Goal: Task Accomplishment & Management: Manage account settings

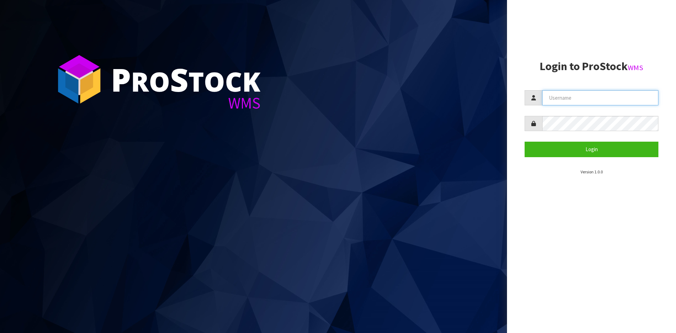
click at [608, 98] on input "text" at bounding box center [600, 97] width 116 height 15
type input "[EMAIL_ADDRESS][DOMAIN_NAME]"
click at [524, 141] on button "Login" at bounding box center [591, 148] width 134 height 15
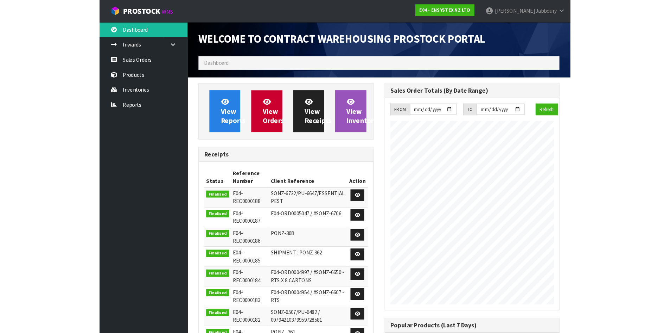
scroll to position [390, 287]
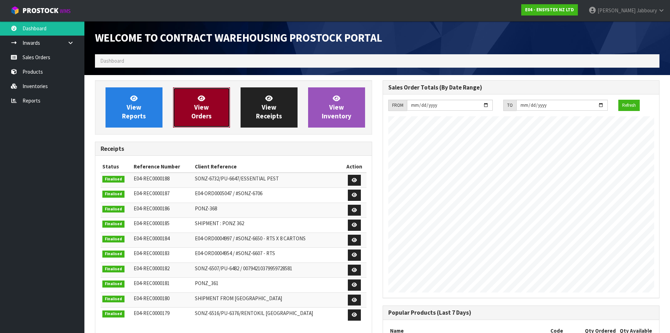
click at [202, 114] on span "View Orders" at bounding box center [201, 107] width 20 height 26
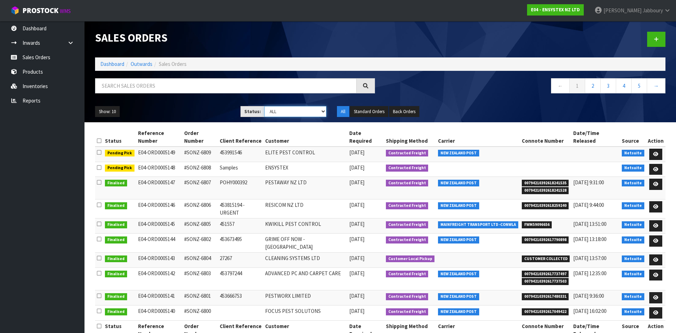
click at [323, 110] on select "Draft Pending Allocated Pending Pick Goods Picked Goods Packed Pending Charges …" at bounding box center [295, 111] width 62 height 11
click at [264, 106] on select "Draft Pending Allocated Pending Pick Goods Picked Goods Packed Pending Charges …" at bounding box center [295, 111] width 62 height 11
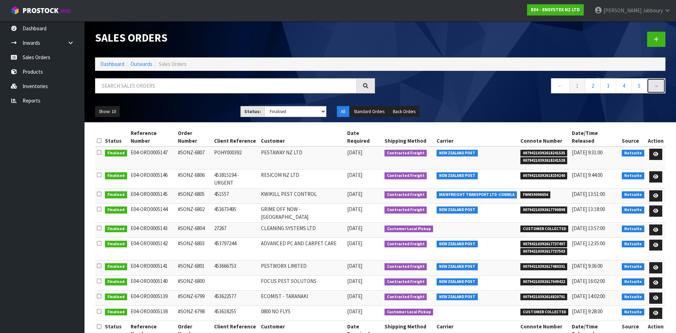
click at [656, 88] on link "→" at bounding box center [655, 85] width 19 height 15
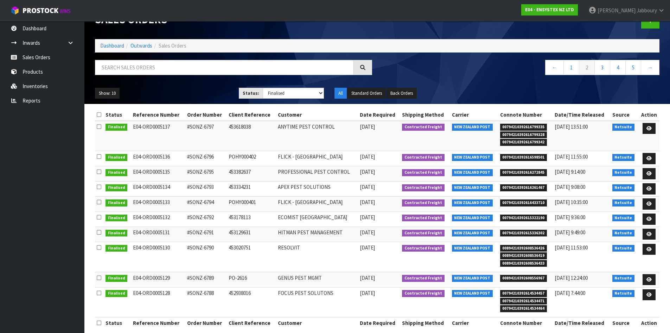
scroll to position [27, 0]
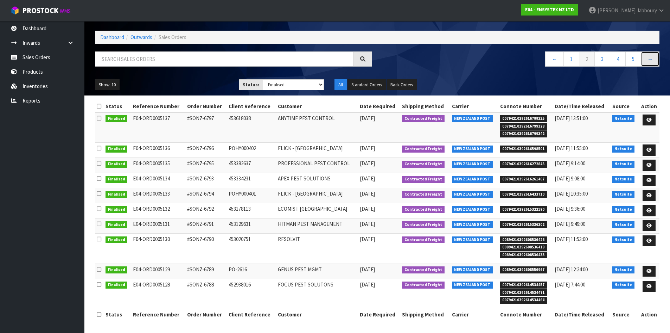
click at [649, 61] on link "→" at bounding box center [650, 58] width 19 height 15
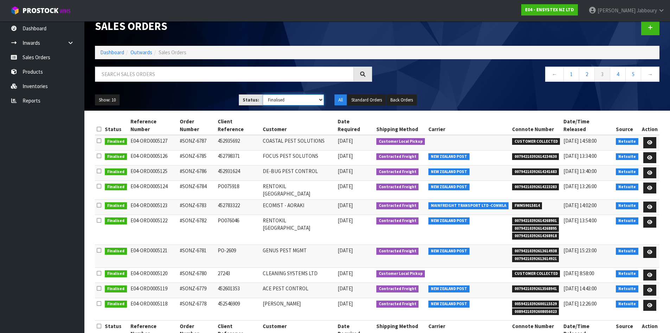
click at [313, 99] on select "Draft Pending Allocated Pending Pick Goods Picked Goods Packed Pending Charges …" at bounding box center [293, 99] width 61 height 11
select select "string:ALL"
click at [263, 94] on select "Draft Pending Allocated Pending Pick Goods Picked Goods Packed Pending Charges …" at bounding box center [293, 99] width 61 height 11
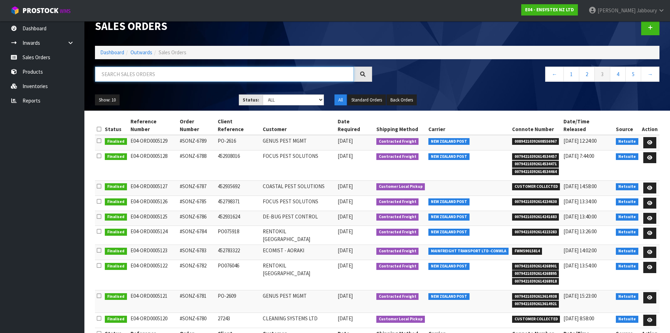
click at [186, 77] on input "text" at bounding box center [224, 74] width 259 height 15
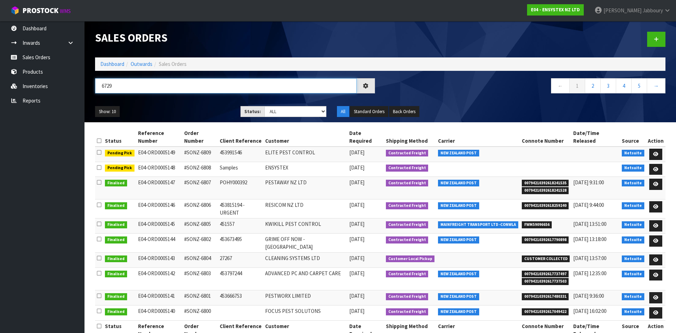
type input "6729"
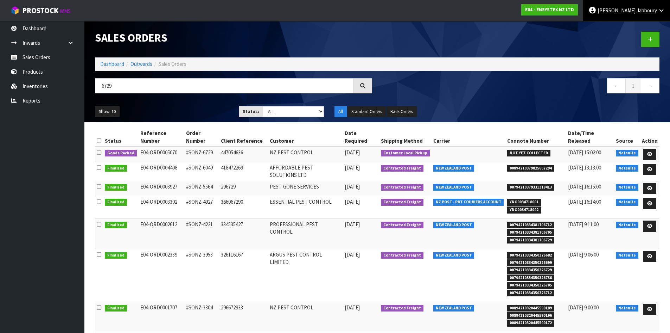
click at [661, 10] on icon at bounding box center [661, 10] width 7 height 5
click at [641, 24] on link "Logout" at bounding box center [642, 28] width 56 height 10
